Goal: Task Accomplishment & Management: Use online tool/utility

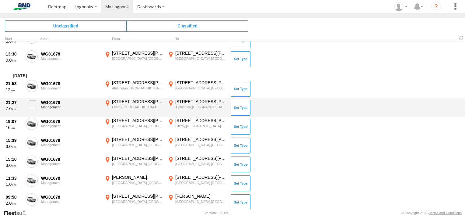
scroll to position [348, 0]
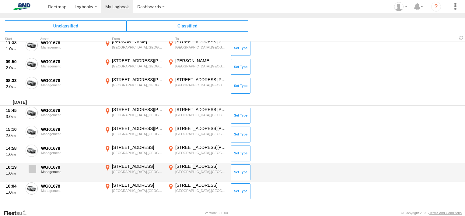
drag, startPoint x: 30, startPoint y: 185, endPoint x: 32, endPoint y: 180, distance: 5.7
click at [0, 0] on span at bounding box center [0, 0] width 0 height 0
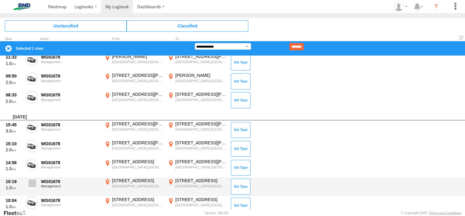
click at [32, 180] on span at bounding box center [33, 183] width 8 height 8
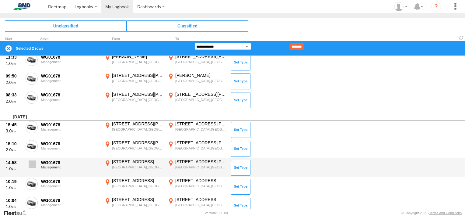
click at [31, 161] on span at bounding box center [33, 164] width 8 height 8
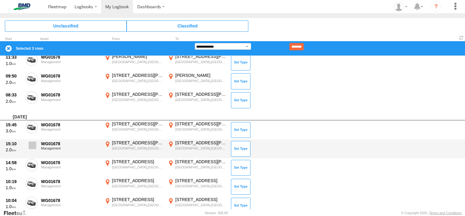
click at [29, 141] on span at bounding box center [33, 145] width 8 height 8
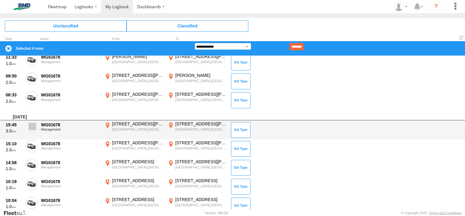
click at [29, 126] on span at bounding box center [33, 126] width 8 height 8
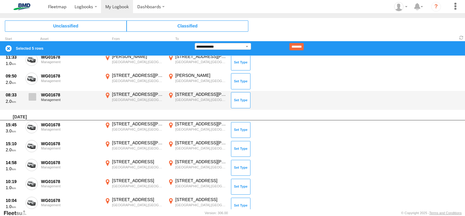
click at [30, 96] on span at bounding box center [33, 97] width 8 height 8
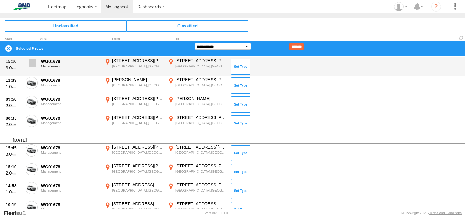
scroll to position [287, 0]
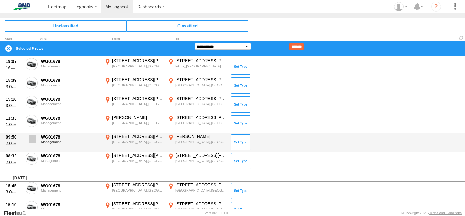
click at [33, 133] on label at bounding box center [32, 140] width 12 height 14
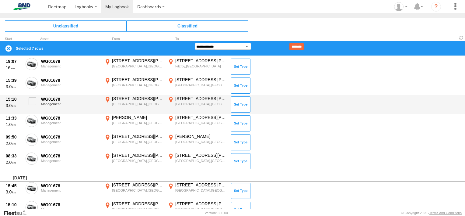
click at [33, 110] on div "15:10 3.0 WG01678 Management [STREET_ADDRESS][PERSON_NAME] 144.95232 [STREET_AD…" at bounding box center [232, 104] width 465 height 19
drag, startPoint x: 30, startPoint y: 94, endPoint x: 32, endPoint y: 102, distance: 8.3
click at [30, 96] on div "15:10 3.0 WG01678 Management [STREET_ADDRESS][PERSON_NAME] 144.95232 [STREET_AD…" at bounding box center [232, 104] width 465 height 19
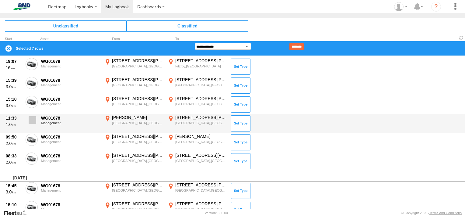
click at [32, 116] on label at bounding box center [32, 121] width 12 height 14
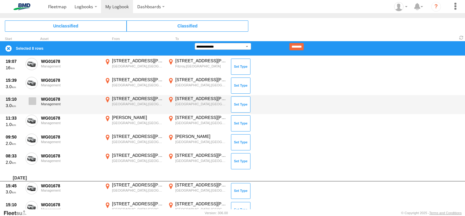
click at [34, 97] on span at bounding box center [33, 101] width 8 height 8
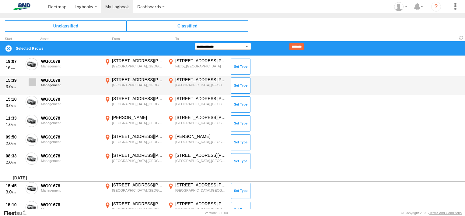
click at [31, 81] on span at bounding box center [33, 82] width 8 height 8
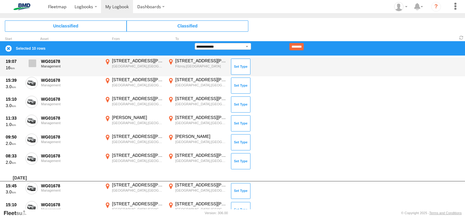
click at [35, 67] on label at bounding box center [32, 65] width 12 height 14
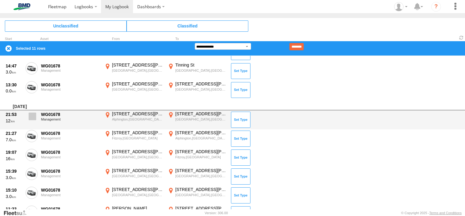
scroll to position [196, 0]
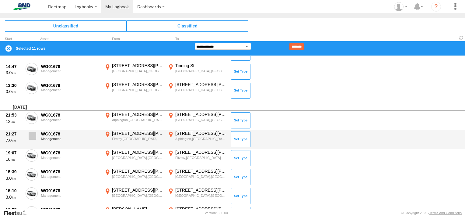
click at [32, 137] on span at bounding box center [33, 136] width 8 height 8
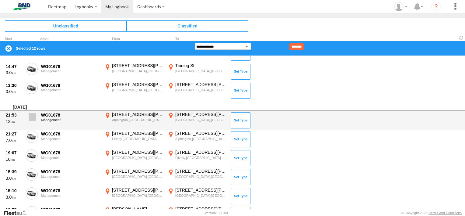
click at [32, 111] on label at bounding box center [32, 118] width 12 height 14
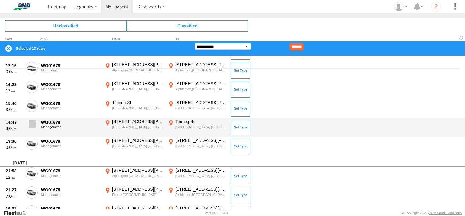
scroll to position [135, 0]
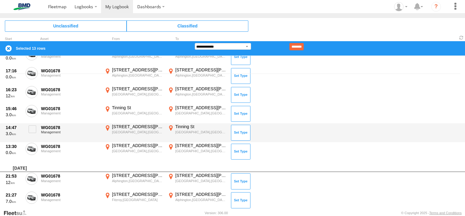
click at [30, 139] on div "14:47 3.0 WG01678 Management [STREET_ADDRESS][PERSON_NAME] 144.95264 [GEOGRAPHI…" at bounding box center [232, 132] width 465 height 19
click at [33, 125] on span at bounding box center [33, 129] width 8 height 8
click at [0, 0] on span at bounding box center [0, 0] width 0 height 0
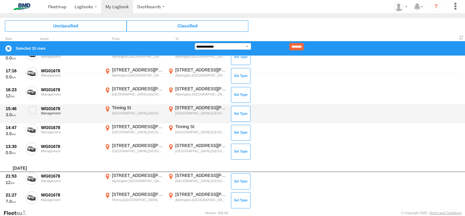
click at [33, 118] on div "15:46 3.0 WG01678 Management [GEOGRAPHIC_DATA],[GEOGRAPHIC_DATA] -37.75959 144.…" at bounding box center [232, 113] width 465 height 19
click at [33, 111] on span at bounding box center [33, 110] width 8 height 8
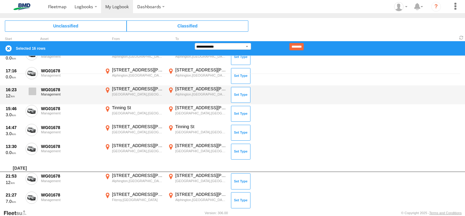
click at [35, 93] on span at bounding box center [33, 91] width 8 height 8
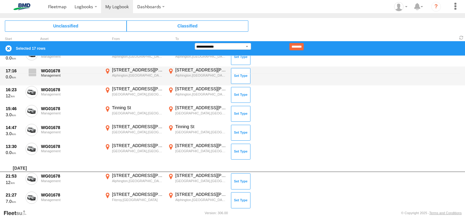
click at [27, 71] on label at bounding box center [32, 74] width 12 height 14
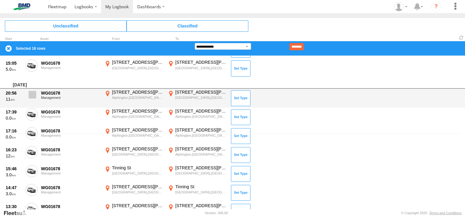
scroll to position [74, 0]
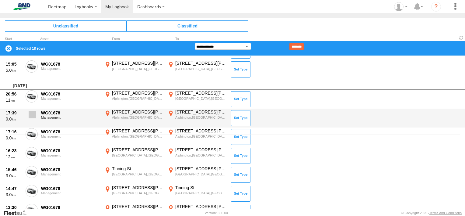
drag, startPoint x: 30, startPoint y: 120, endPoint x: 32, endPoint y: 115, distance: 5.2
click at [31, 120] on label at bounding box center [32, 116] width 12 height 14
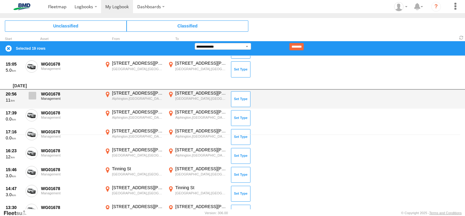
click at [33, 100] on label at bounding box center [32, 97] width 12 height 14
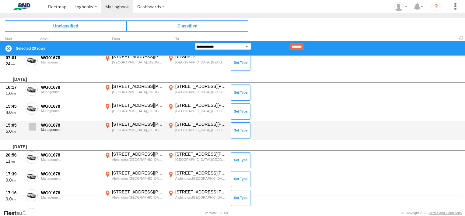
click at [33, 124] on span at bounding box center [33, 127] width 8 height 8
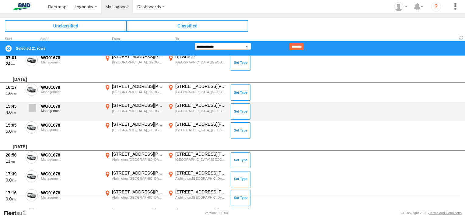
click at [33, 106] on span at bounding box center [33, 108] width 8 height 8
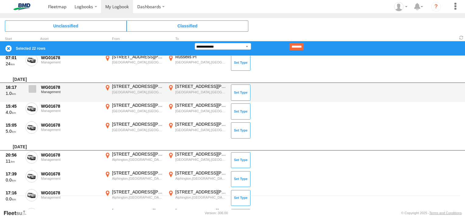
click at [33, 88] on span at bounding box center [33, 89] width 8 height 8
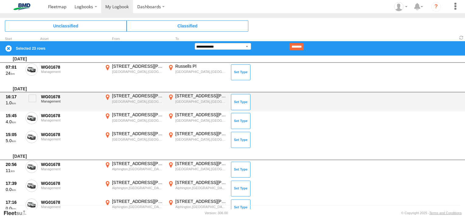
scroll to position [0, 0]
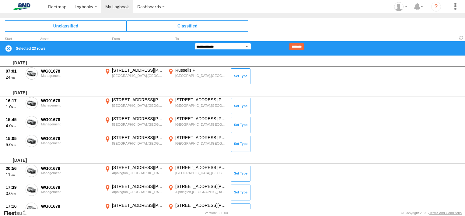
drag, startPoint x: 236, startPoint y: 45, endPoint x: 235, endPoint y: 49, distance: 3.8
click at [236, 45] on select "**********" at bounding box center [223, 46] width 56 height 7
click at [195, 43] on select "**********" at bounding box center [223, 46] width 56 height 7
click at [304, 43] on input "********" at bounding box center [296, 46] width 14 height 7
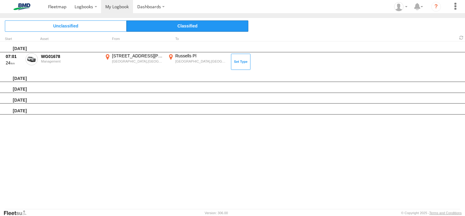
click at [139, 30] on span "Classified" at bounding box center [188, 25] width 122 height 11
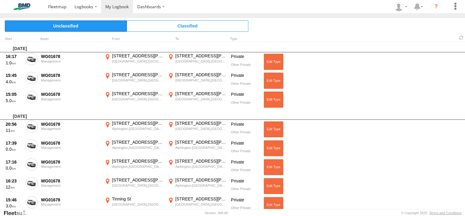
click at [69, 24] on span "Unclassified" at bounding box center [66, 25] width 122 height 11
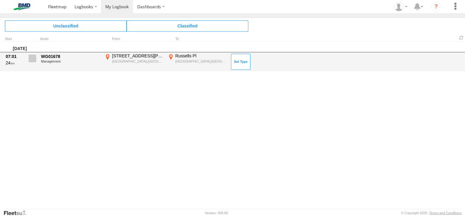
click at [32, 58] on span at bounding box center [33, 58] width 8 height 8
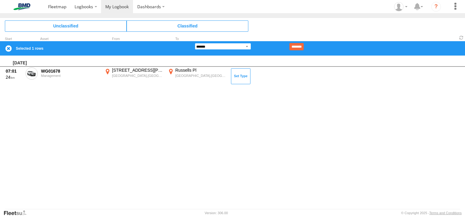
click at [214, 48] on select "**********" at bounding box center [223, 46] width 56 height 7
select select "**"
click at [195, 43] on select "**********" at bounding box center [223, 46] width 56 height 7
click at [304, 47] on input "********" at bounding box center [296, 46] width 14 height 7
